Goal: Transaction & Acquisition: Obtain resource

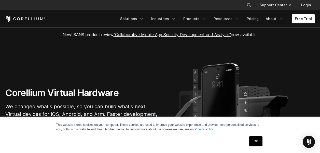
click at [249, 71] on section "Corellium Virtual Hardware We changed what's possible, so you can build what's …" at bounding box center [160, 108] width 320 height 133
click at [253, 139] on link "OK" at bounding box center [255, 141] width 13 height 10
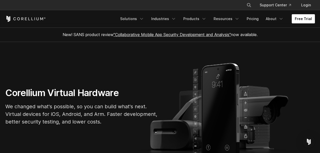
click at [307, 21] on link "Free Trial" at bounding box center [302, 18] width 23 height 9
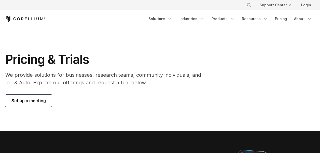
click at [45, 101] on link "Set up a meeting" at bounding box center [28, 101] width 47 height 12
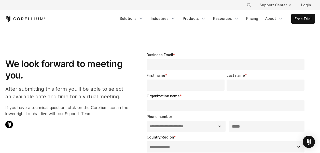
select select "**"
click at [28, 16] on icon "Corellium Home" at bounding box center [25, 19] width 40 height 6
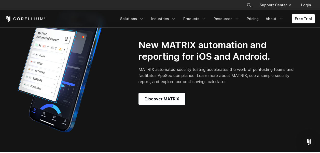
scroll to position [396, 0]
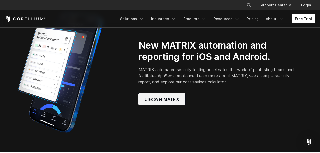
click at [159, 99] on link "Discover MATRIX" at bounding box center [161, 99] width 47 height 12
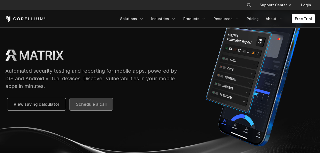
click at [77, 107] on span "Schedule a call" at bounding box center [91, 104] width 31 height 6
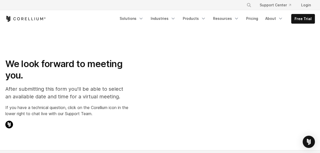
select select "**"
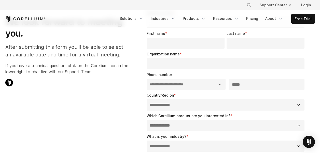
scroll to position [40, 0]
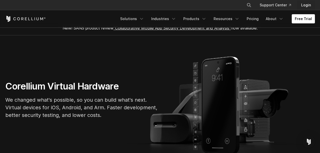
click at [301, 3] on link "Login" at bounding box center [306, 5] width 18 height 9
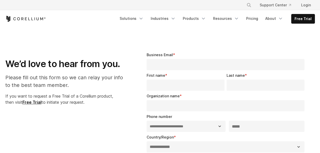
select select "**"
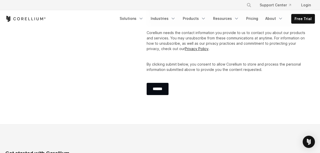
scroll to position [303, 0]
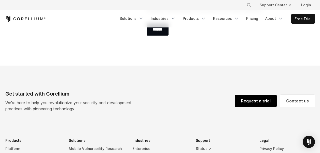
click at [266, 98] on link "Request a trial" at bounding box center [256, 101] width 42 height 12
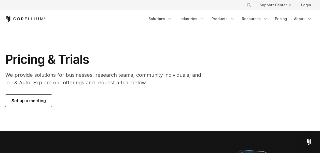
click at [42, 95] on link "Set up a meeting" at bounding box center [28, 101] width 47 height 12
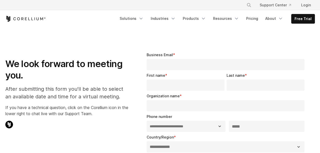
select select "**"
click at [221, 18] on link "Resources" at bounding box center [226, 18] width 32 height 9
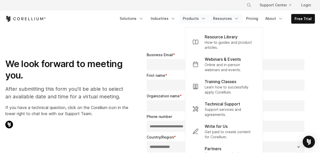
click at [199, 17] on link "Products" at bounding box center [194, 18] width 29 height 9
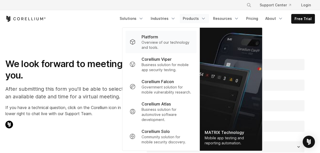
click at [164, 41] on p "Overview of our technology and tools." at bounding box center [166, 45] width 51 height 10
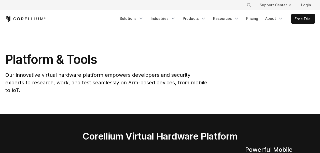
click at [163, 17] on link "Industries" at bounding box center [162, 18] width 31 height 9
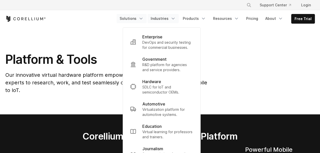
click at [138, 17] on link "Solutions" at bounding box center [131, 18] width 30 height 9
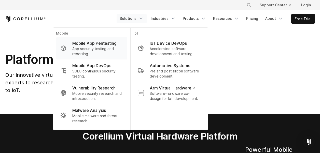
click at [118, 53] on p "App security testing and reporting." at bounding box center [97, 51] width 51 height 10
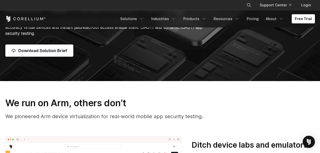
scroll to position [65, 0]
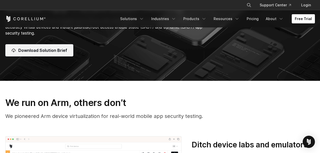
click at [66, 49] on link "Download Solution Brief" at bounding box center [39, 50] width 68 height 12
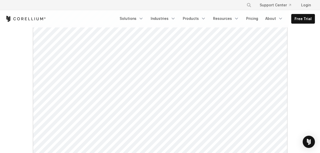
scroll to position [95, 0]
